Goal: Task Accomplishment & Management: Use online tool/utility

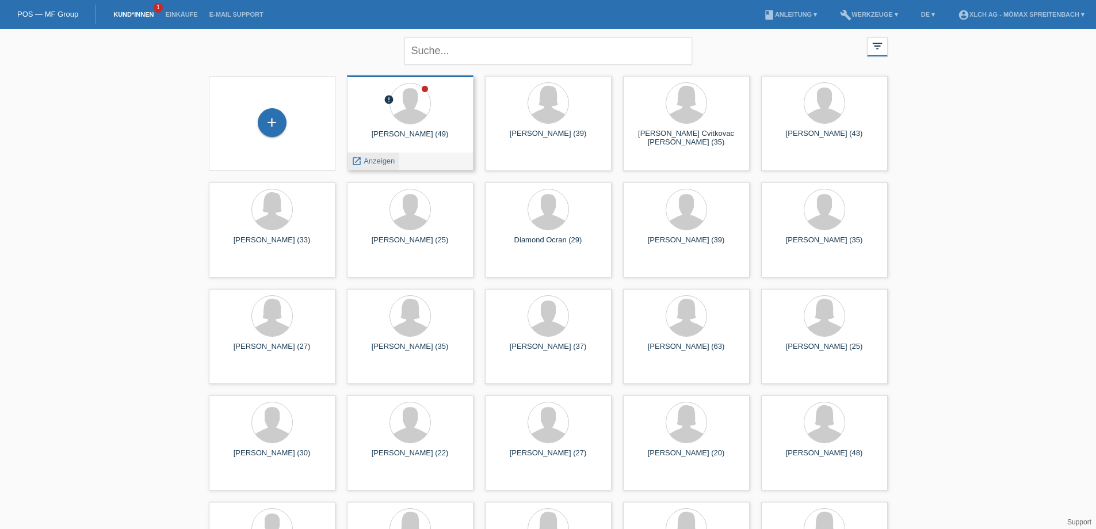
click at [374, 161] on span "Anzeigen" at bounding box center [379, 161] width 31 height 9
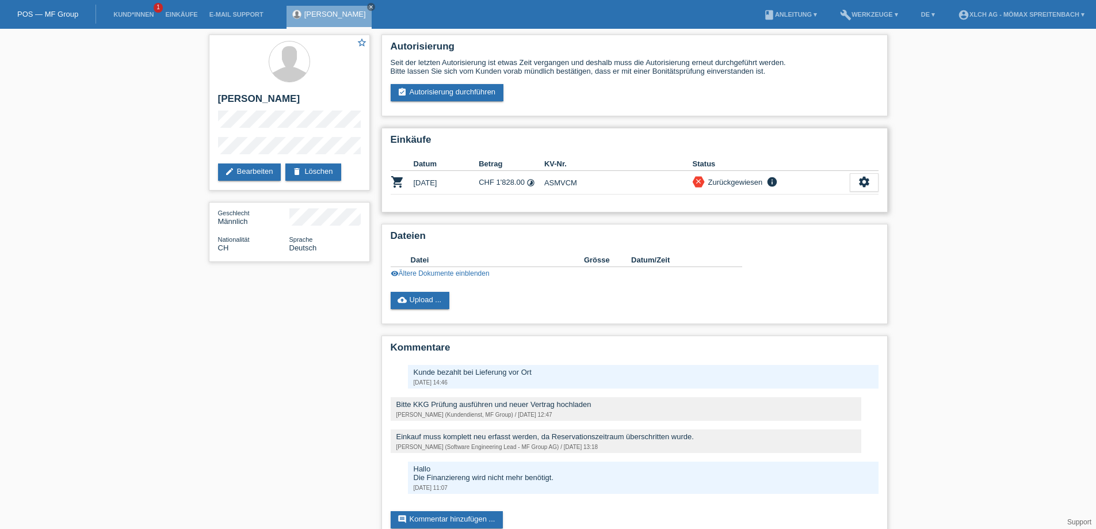
drag, startPoint x: 545, startPoint y: 180, endPoint x: 581, endPoint y: 182, distance: 35.8
click at [581, 182] on td "ASMVCM" at bounding box center [618, 183] width 148 height 24
copy td "ASMVCM"
click at [863, 176] on icon "settings" at bounding box center [864, 182] width 13 height 13
click at [810, 233] on span "Kunde ist vom Kauf zurückgetreten..." at bounding box center [812, 235] width 126 height 14
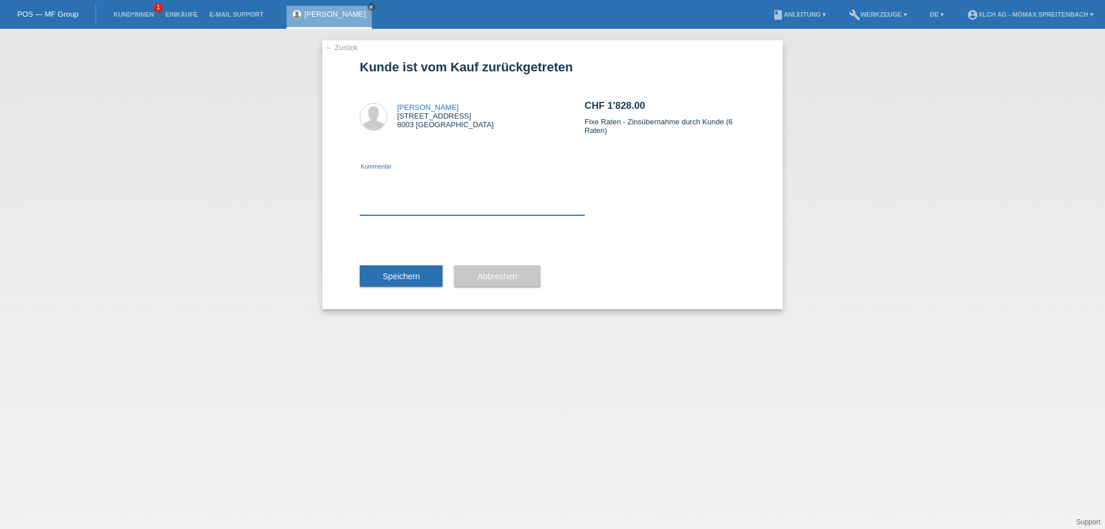
click at [449, 204] on textarea at bounding box center [472, 193] width 225 height 44
type textarea "K"
type textarea "Hallo Kunde hat es mit Karte bezahlt"
click at [390, 275] on span "Speichern" at bounding box center [401, 276] width 37 height 9
